Goal: Information Seeking & Learning: Learn about a topic

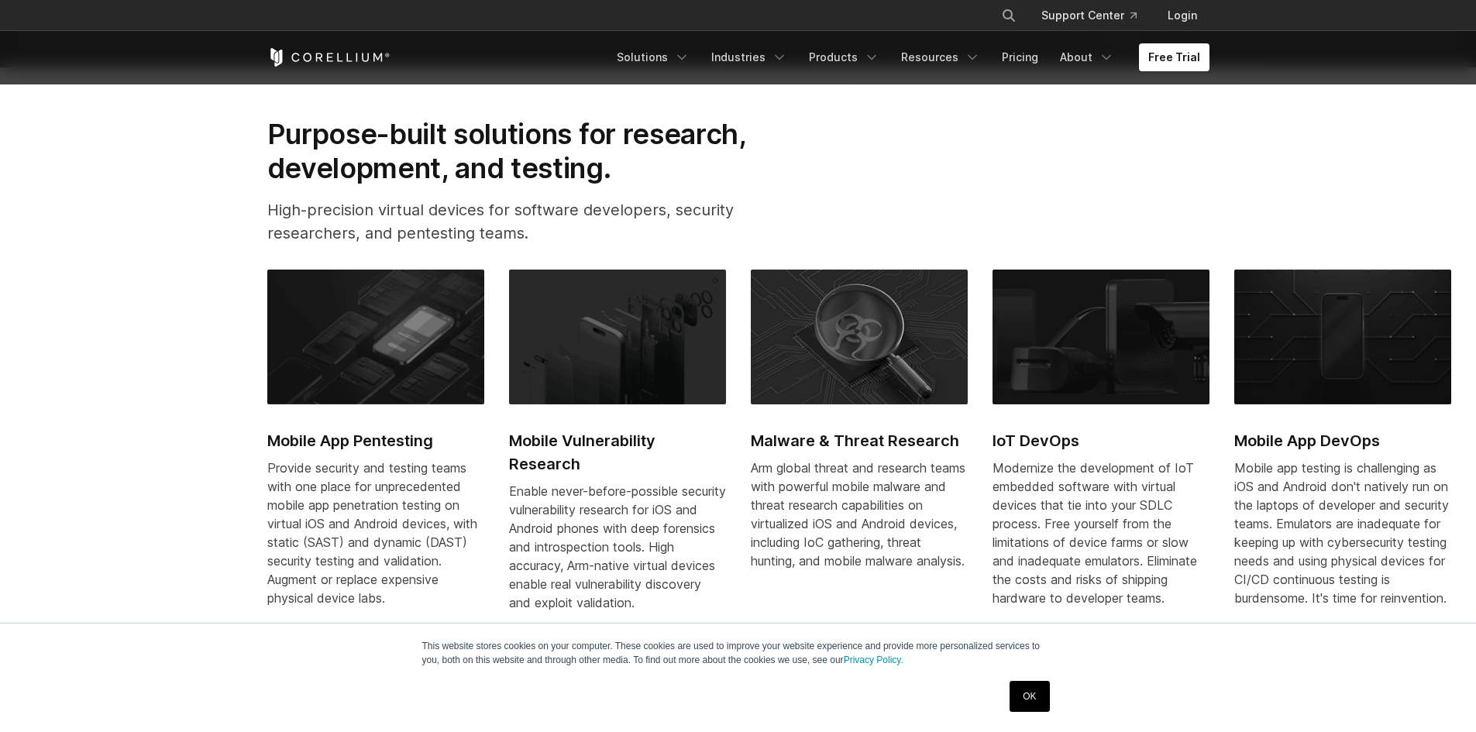
scroll to position [930, 0]
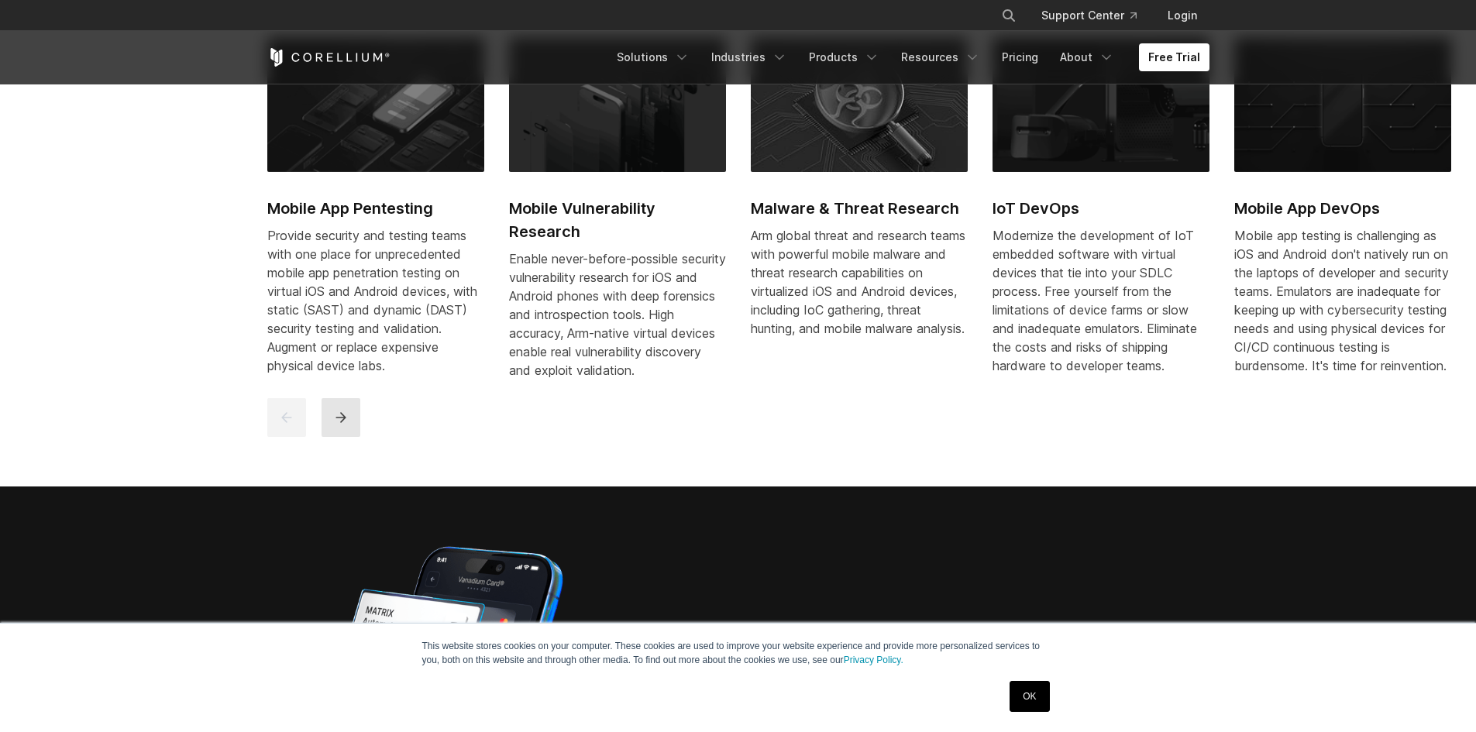
click at [341, 422] on icon "next" at bounding box center [341, 417] width 10 height 10
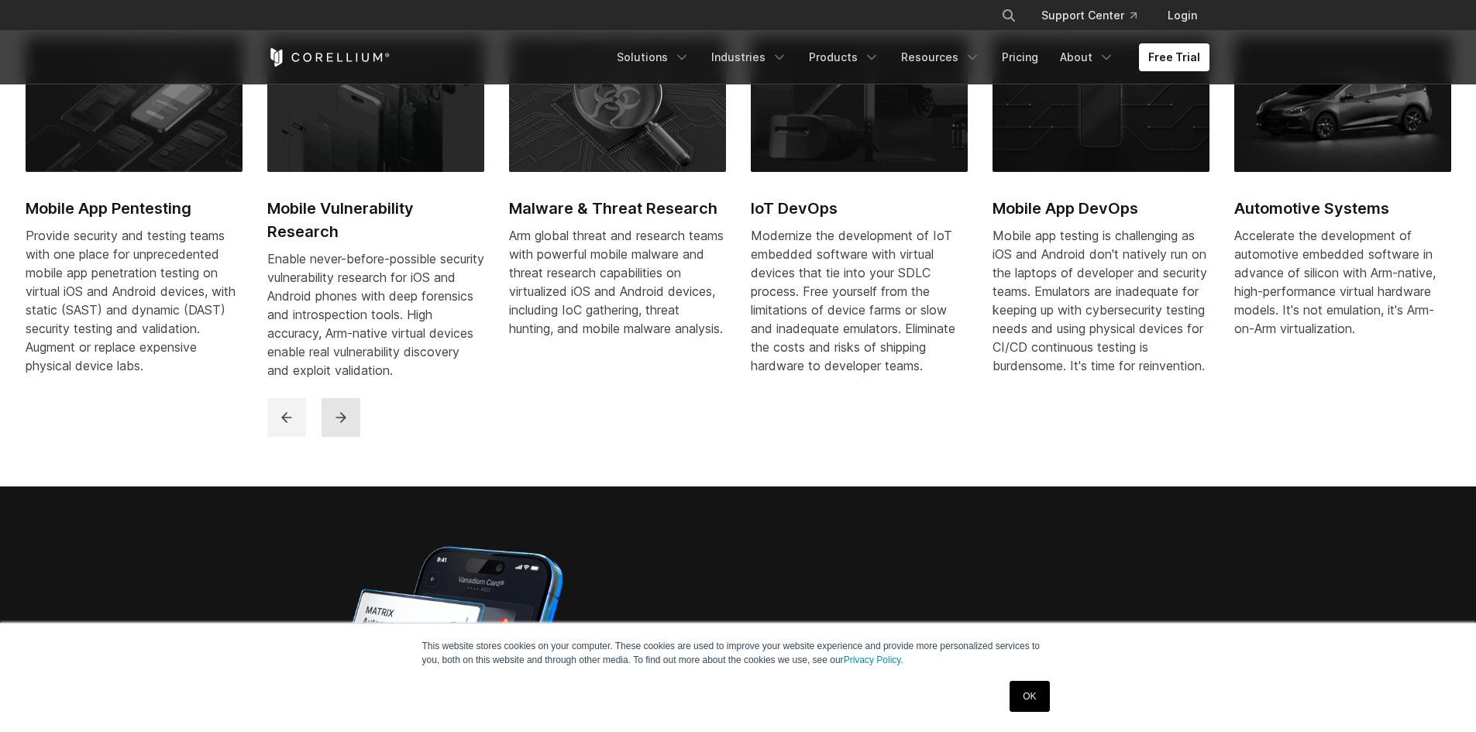
click at [333, 425] on icon "next" at bounding box center [340, 417] width 15 height 15
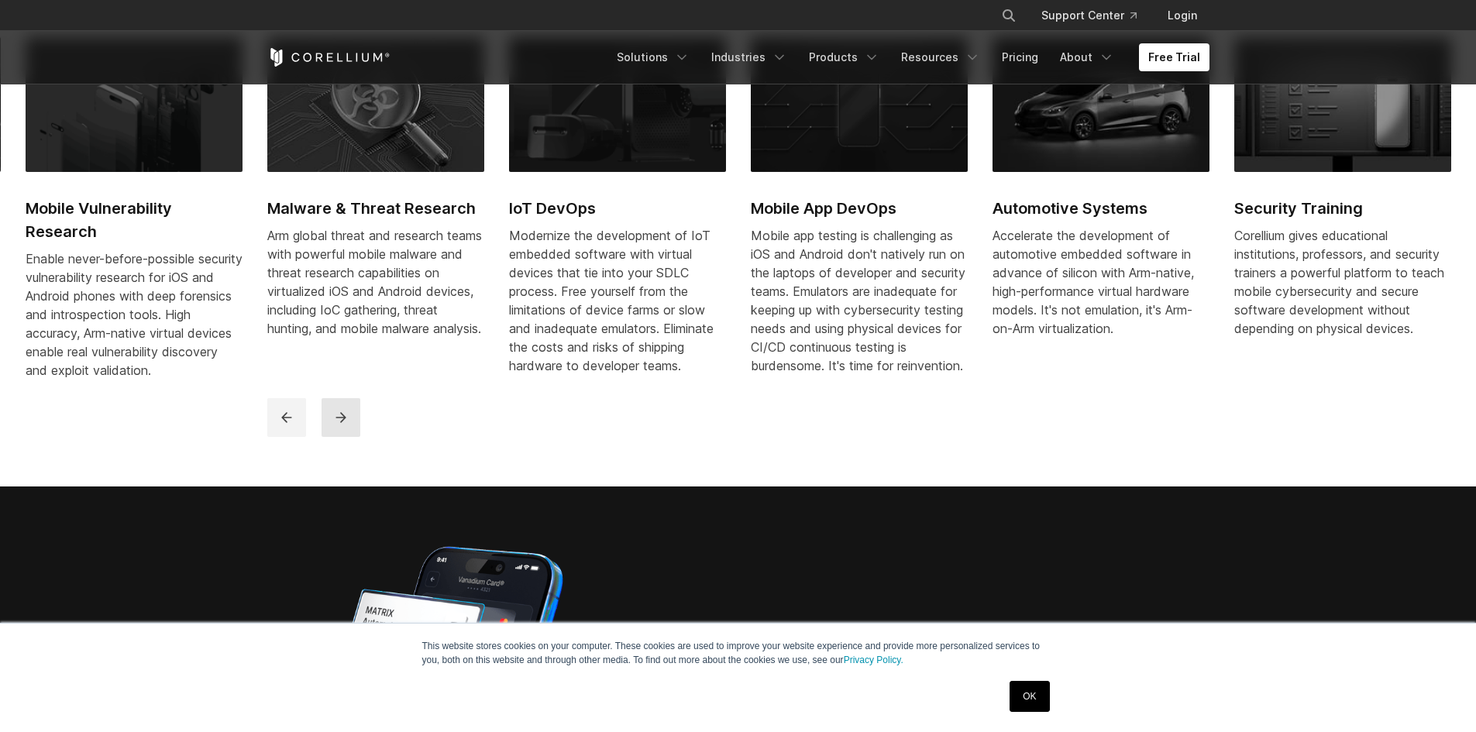
click at [333, 425] on icon "next" at bounding box center [340, 417] width 15 height 15
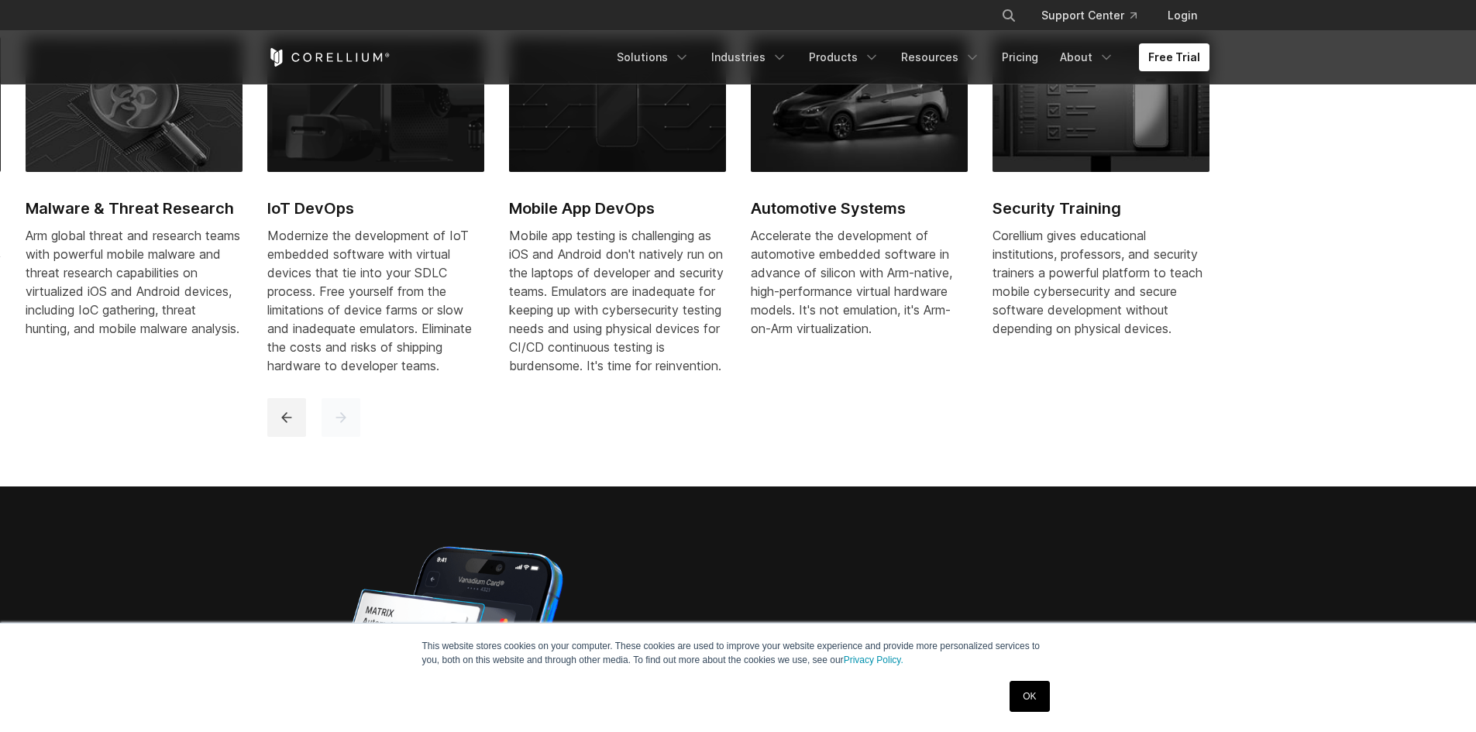
click at [333, 425] on icon "next" at bounding box center [340, 417] width 15 height 15
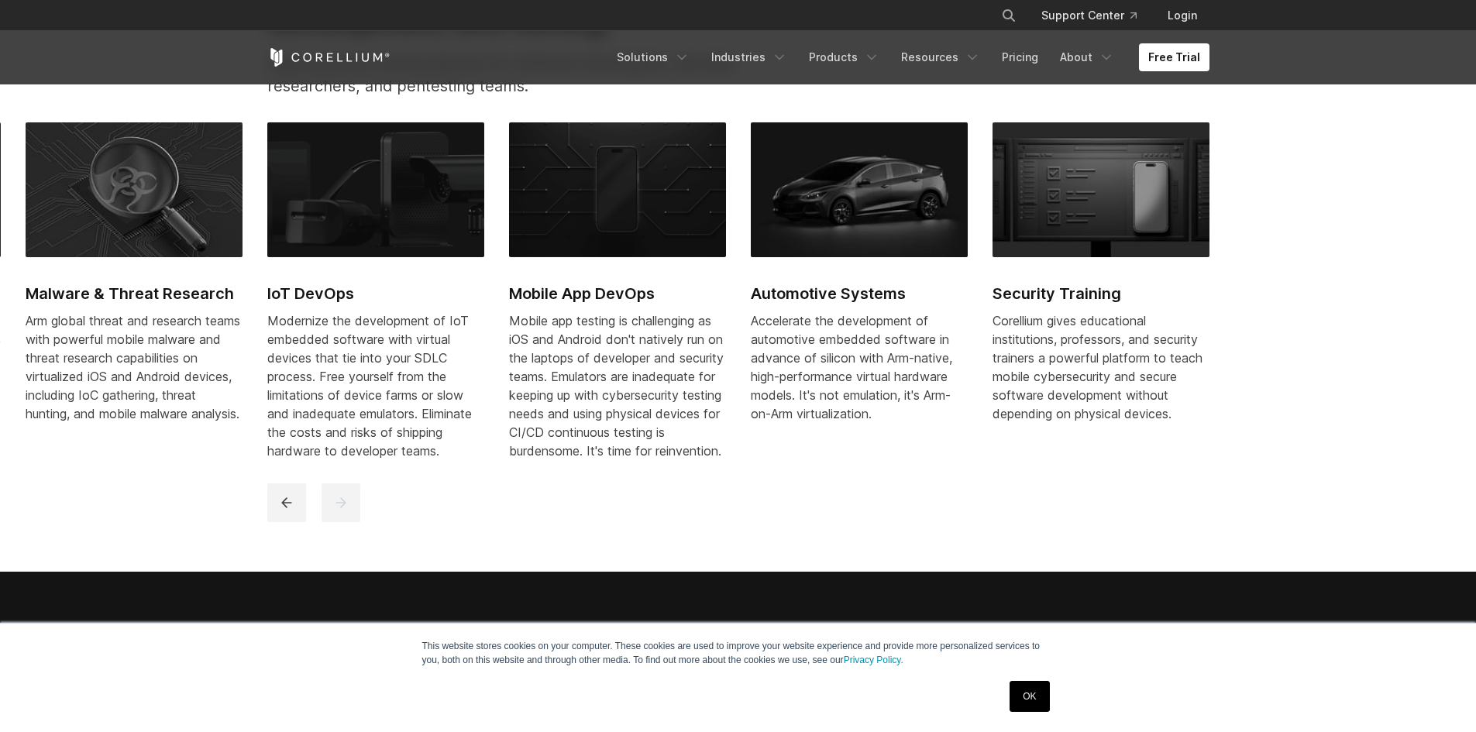
scroll to position [775, 0]
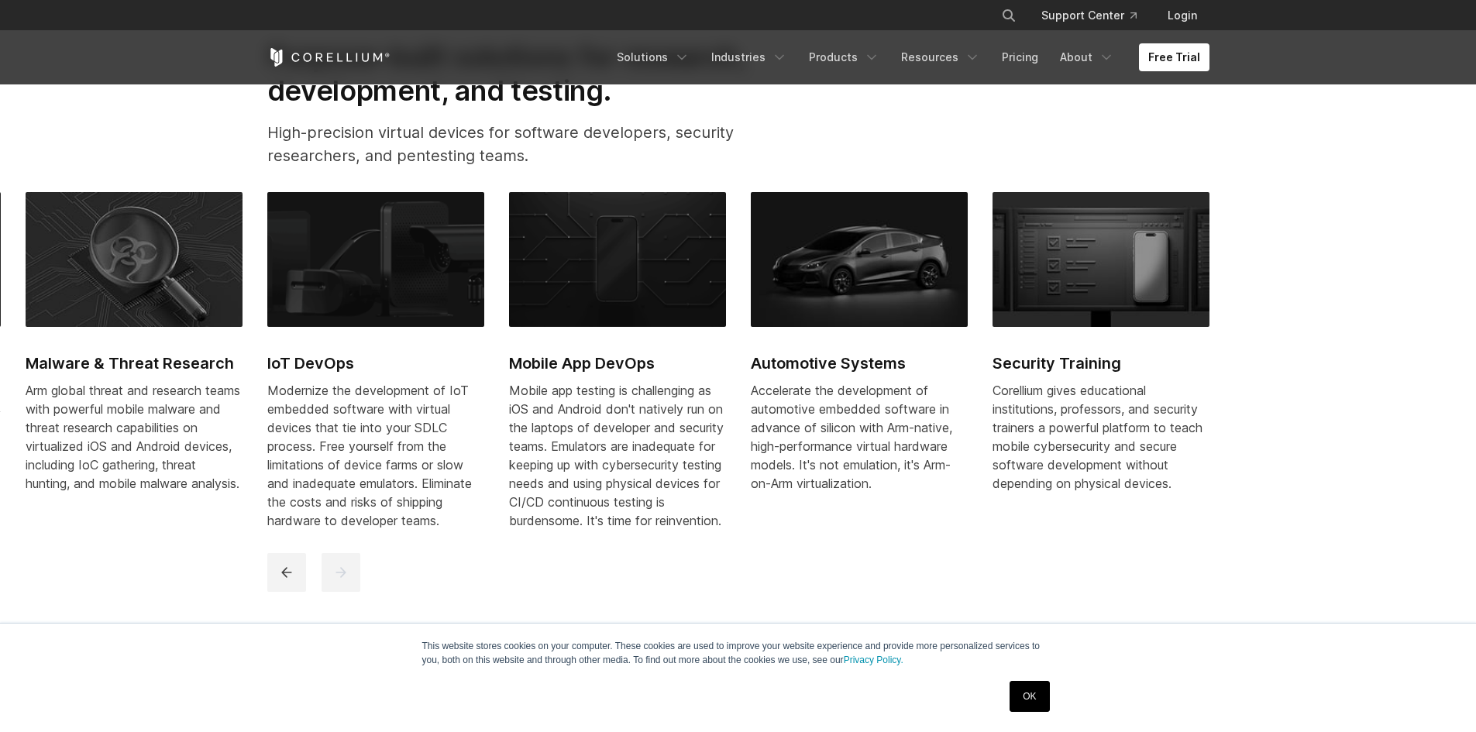
click at [907, 267] on img at bounding box center [859, 259] width 217 height 135
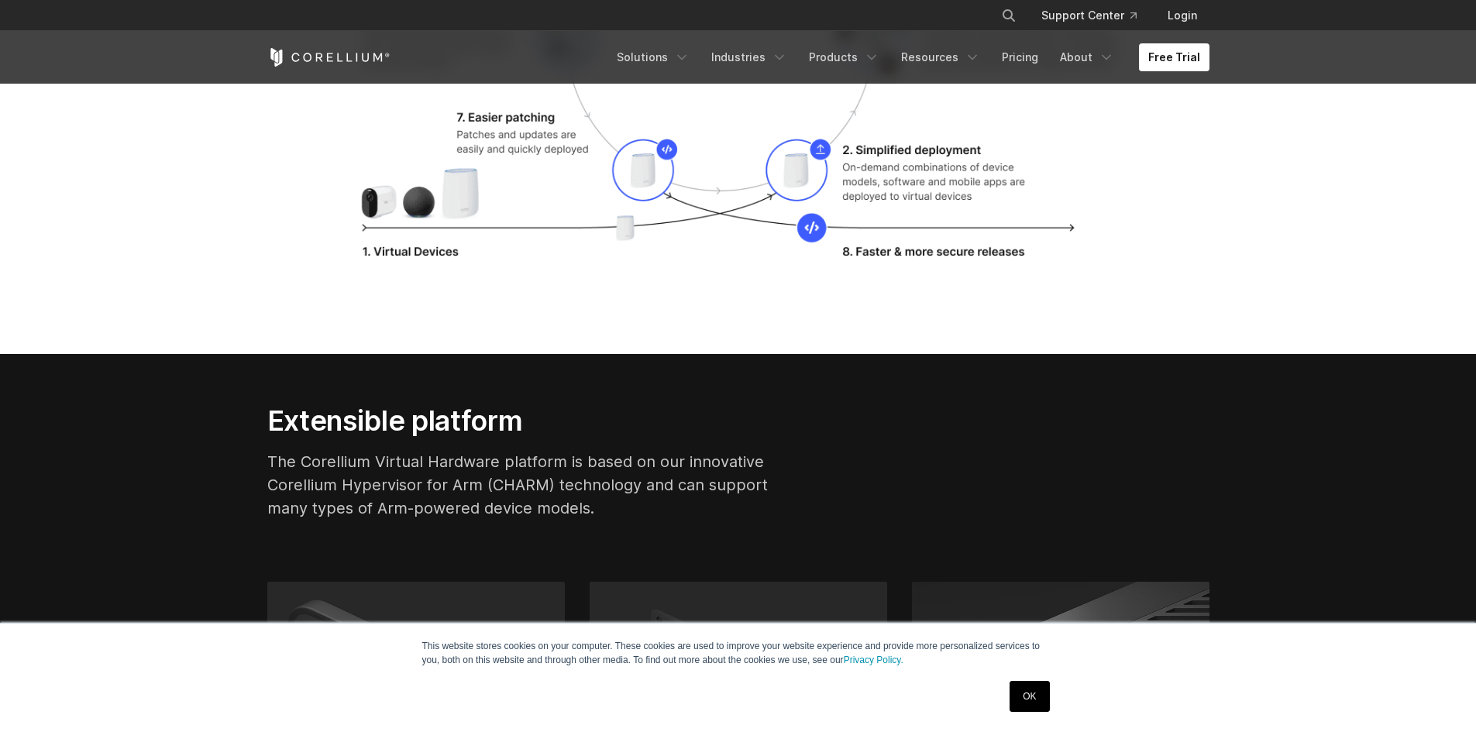
scroll to position [3332, 0]
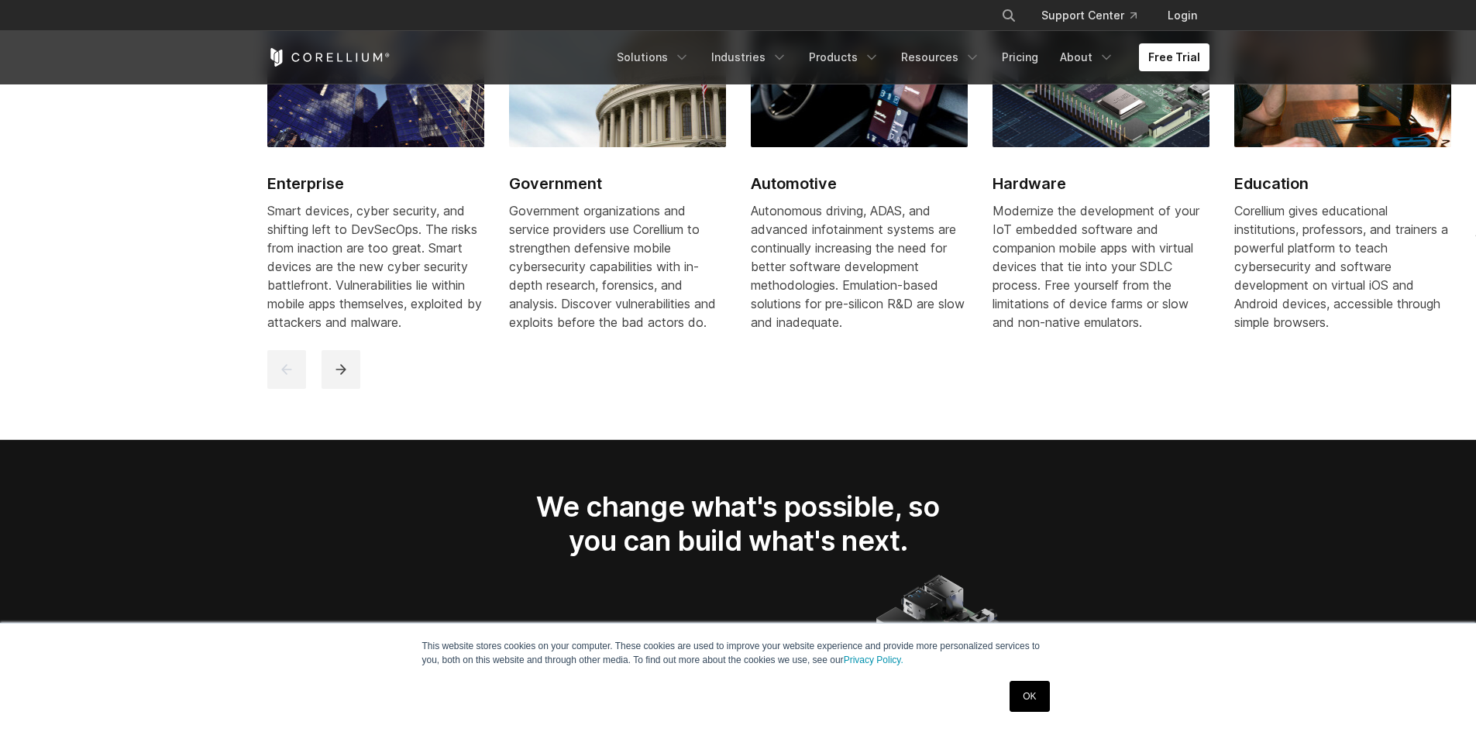
scroll to position [1860, 0]
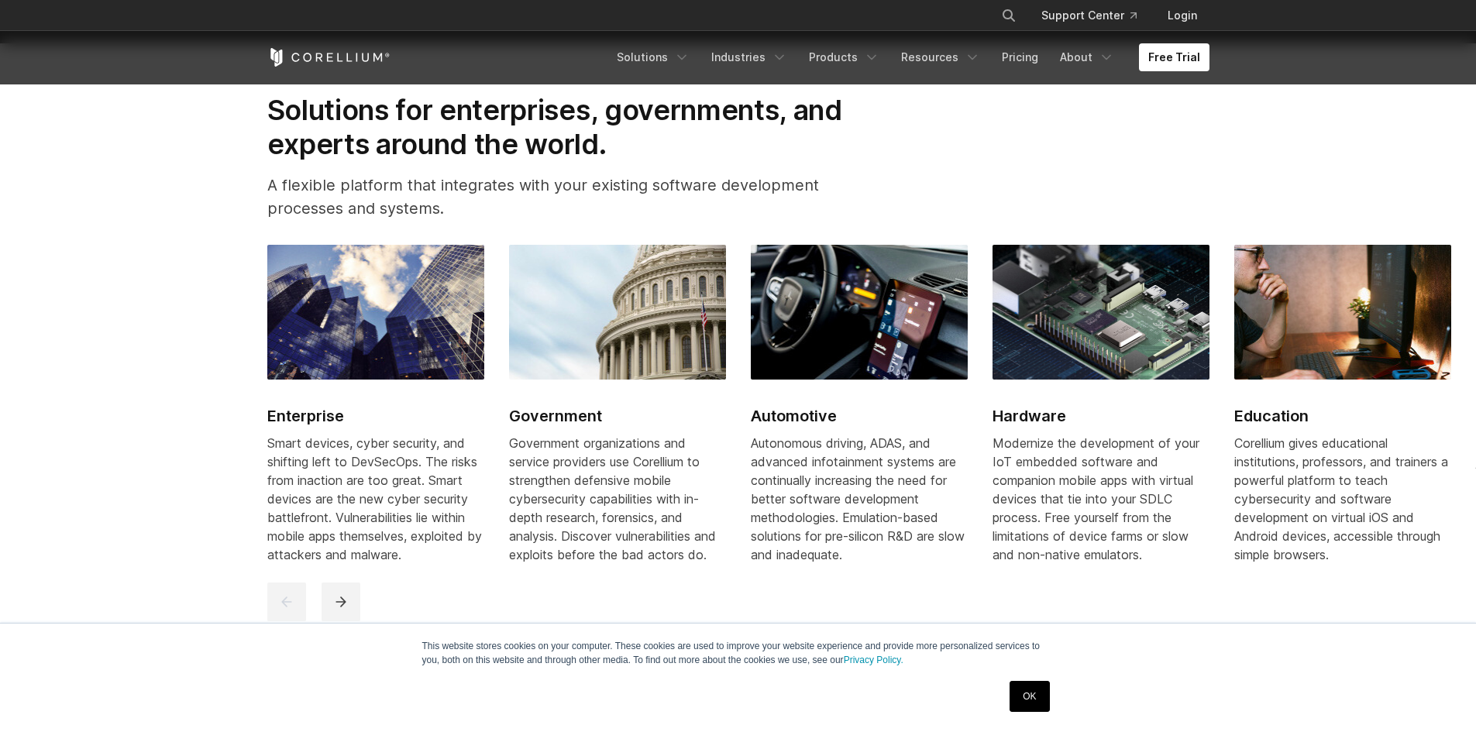
click at [1035, 373] on img at bounding box center [1101, 312] width 217 height 135
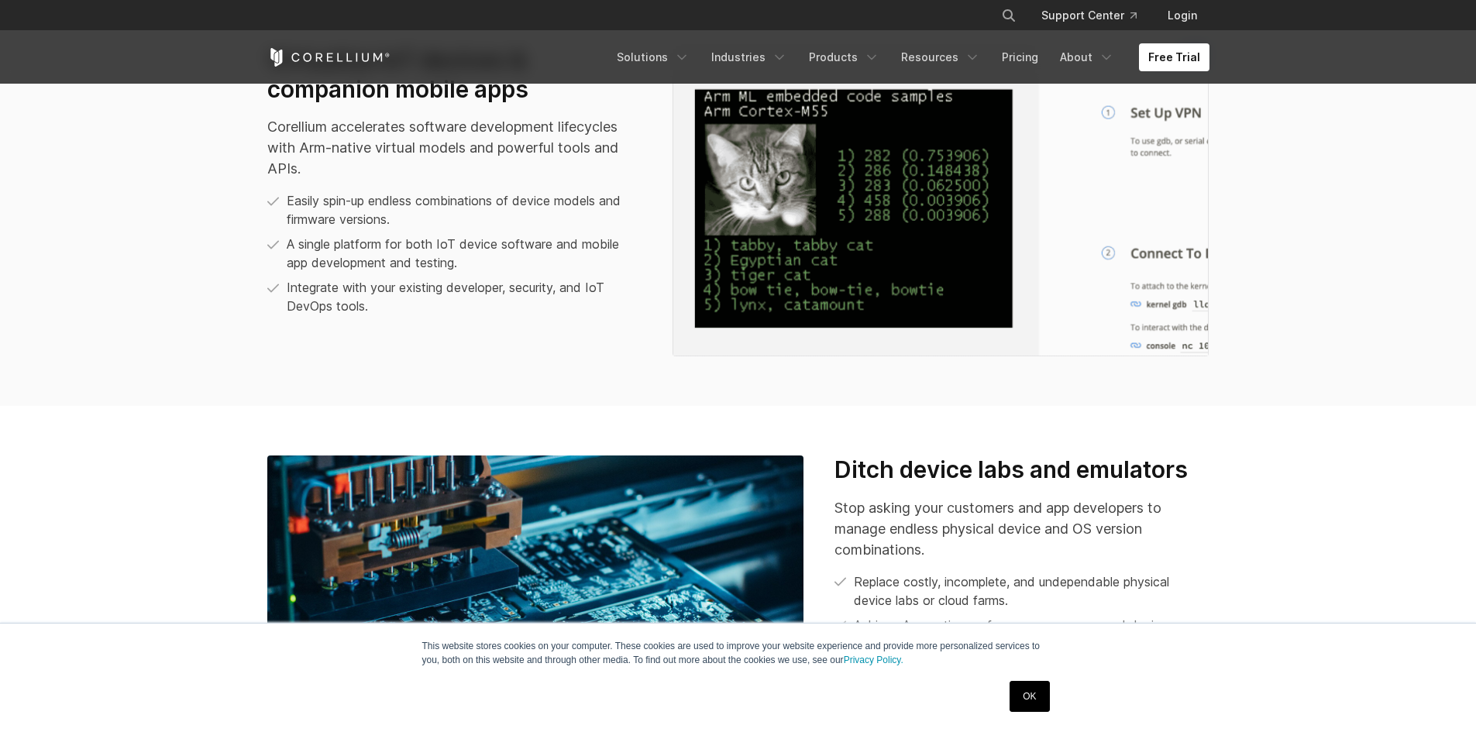
scroll to position [1240, 0]
